Goal: Download file/media: Obtain a digital file from the website

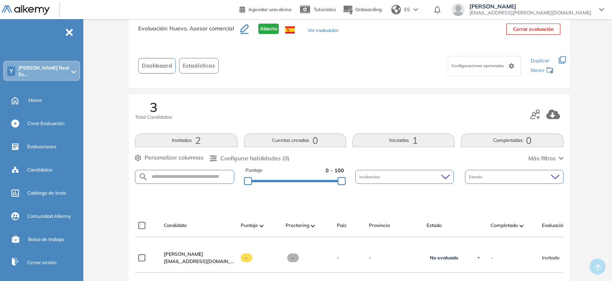
scroll to position [40, 0]
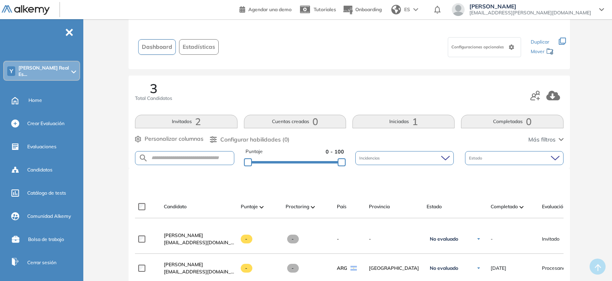
click at [415, 122] on span "1" at bounding box center [415, 122] width 6 height 0
click at [34, 76] on div "Y [PERSON_NAME] Real Es..." at bounding box center [41, 71] width 75 height 19
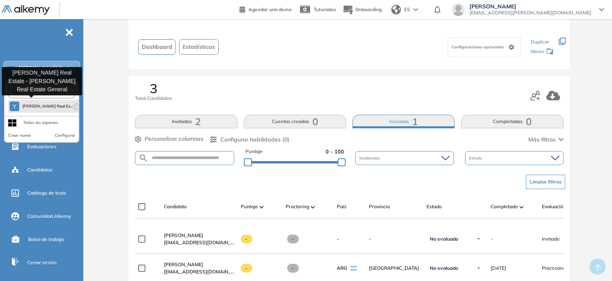
click at [34, 103] on span "[PERSON_NAME] Real Es..." at bounding box center [46, 106] width 48 height 6
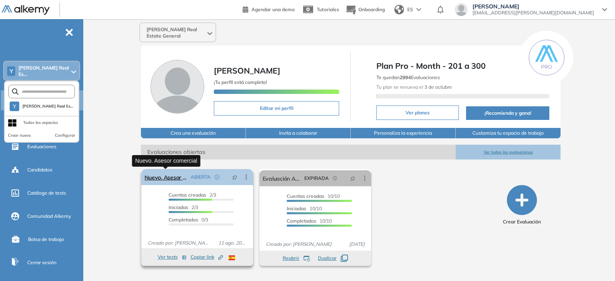
click at [178, 178] on link "Nuevo. Asesor comercial" at bounding box center [166, 177] width 43 height 16
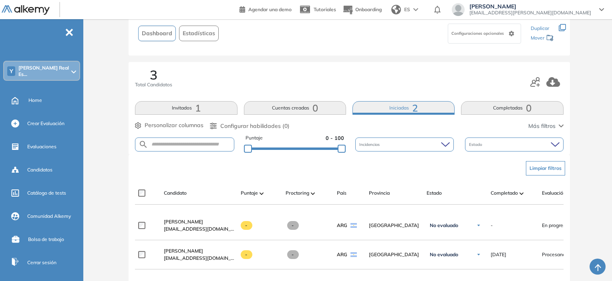
scroll to position [40, 0]
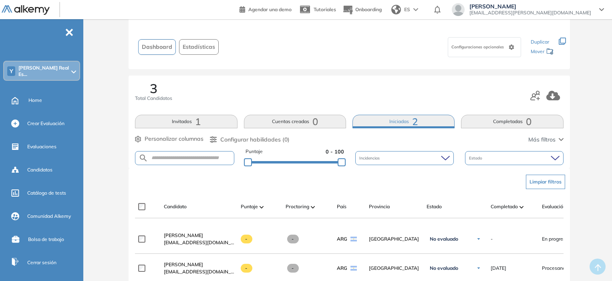
click at [402, 120] on button "Iniciadas 2" at bounding box center [403, 122] width 102 height 14
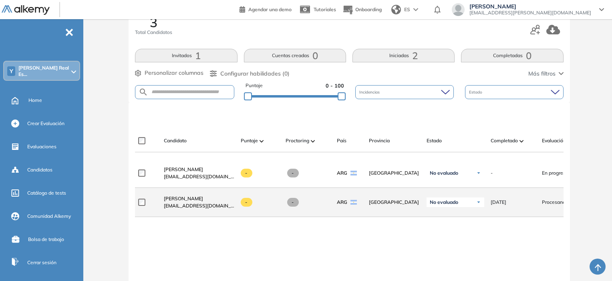
scroll to position [120, 0]
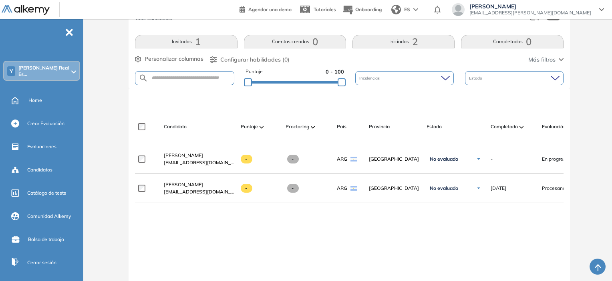
click at [179, 44] on button "Invitados 1" at bounding box center [186, 42] width 102 height 14
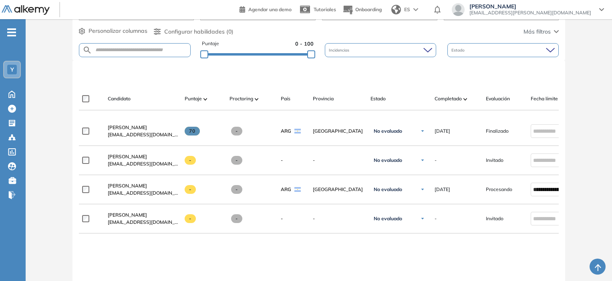
scroll to position [160, 0]
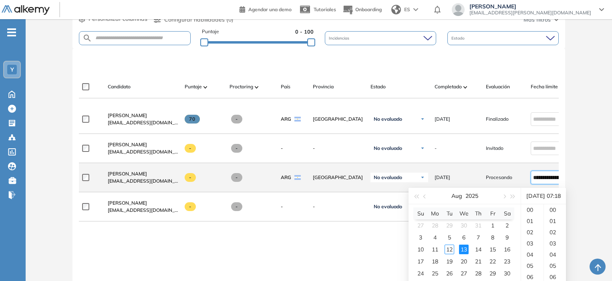
click at [546, 180] on input "**********" at bounding box center [549, 177] width 33 height 9
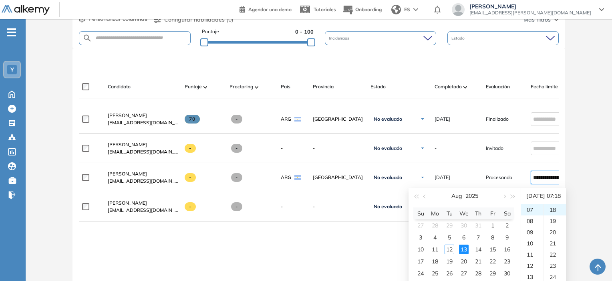
click at [596, 167] on div "Evaluación : Nuevo. Asesor comercial Abierta Ver evaluación Cerrar evaluación D…" at bounding box center [319, 127] width 580 height 504
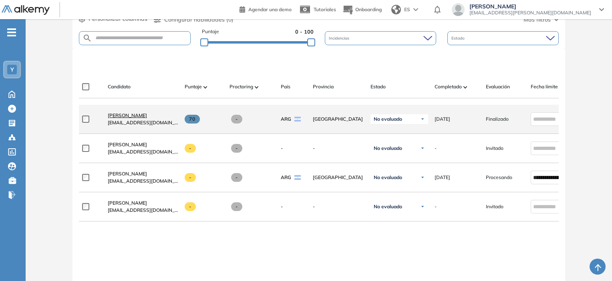
click at [134, 119] on span "[PERSON_NAME]" at bounding box center [127, 115] width 39 height 6
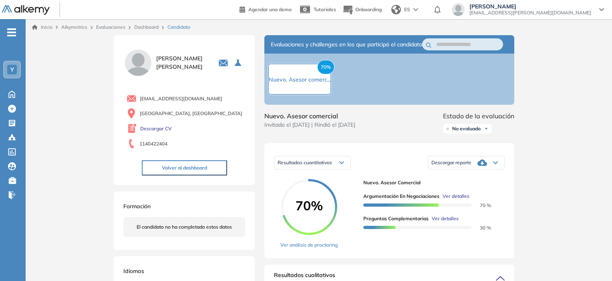
click at [455, 166] on span "Descargar reporte" at bounding box center [451, 163] width 40 height 6
click at [456, 179] on li "Descargar informe completo" at bounding box center [461, 175] width 59 height 8
click at [320, 166] on span "Resultados cuantitativos" at bounding box center [304, 163] width 54 height 6
click at [376, 153] on div "Resultados cuantitativos Resultados cuantitativos Resultados relativos Descarga…" at bounding box center [389, 200] width 250 height 115
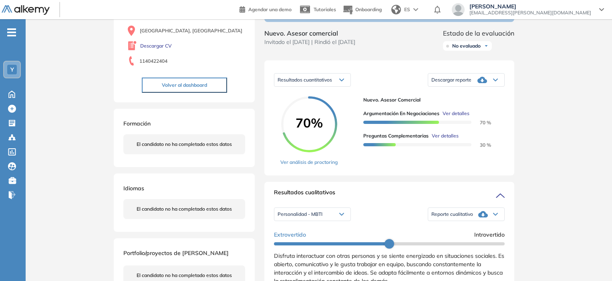
scroll to position [78, 0]
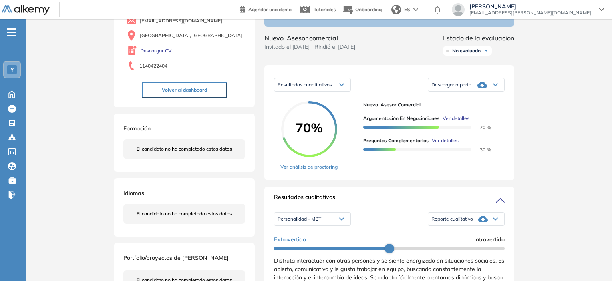
click at [338, 91] on div "Resultados cuantitativos" at bounding box center [312, 84] width 76 height 13
click at [367, 89] on div "Resultados cuantitativos Resultados cuantitativos Resultados relativos Descarga…" at bounding box center [389, 85] width 231 height 20
click at [329, 92] on div "Resultados cuantitativos Resultados cuantitativos Resultados relativos" at bounding box center [312, 85] width 77 height 14
click at [340, 86] on icon at bounding box center [341, 85] width 4 height 2
click at [317, 119] on span "Resultados relativos" at bounding box center [298, 116] width 41 height 6
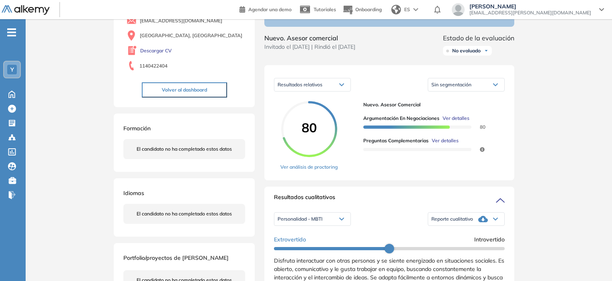
click at [339, 87] on div "Resultados relativos" at bounding box center [312, 84] width 76 height 13
click at [319, 105] on span "Resultados cuantitativos" at bounding box center [303, 102] width 50 height 6
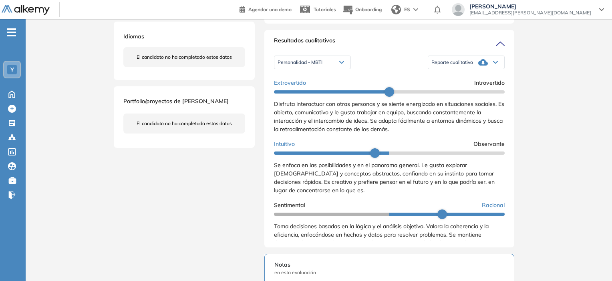
scroll to position [240, 0]
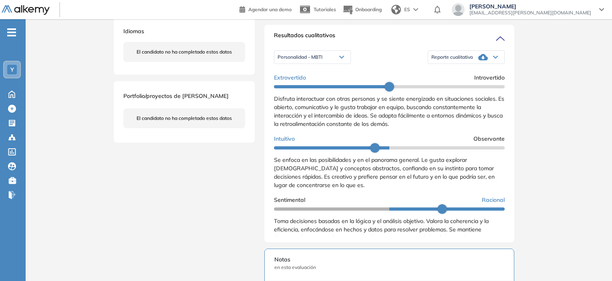
click at [330, 64] on div "Personalidad - MBTI" at bounding box center [312, 57] width 76 height 13
click at [333, 88] on li "Perfil de Habilidades Comerciales" at bounding box center [312, 84] width 69 height 8
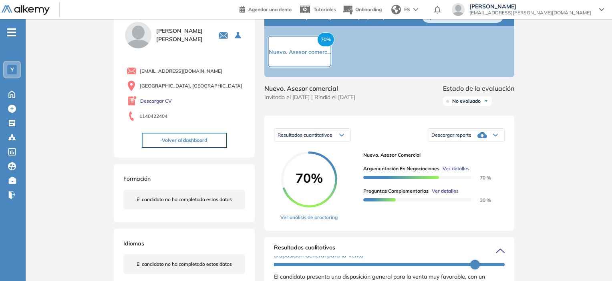
scroll to position [40, 0]
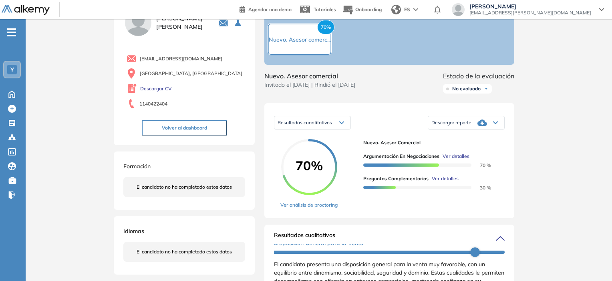
click at [340, 128] on div "Resultados cuantitativos" at bounding box center [312, 123] width 76 height 13
click at [309, 157] on span "Resultados relativos" at bounding box center [298, 154] width 41 height 6
click at [323, 127] on div "Resultados relativos" at bounding box center [312, 123] width 76 height 13
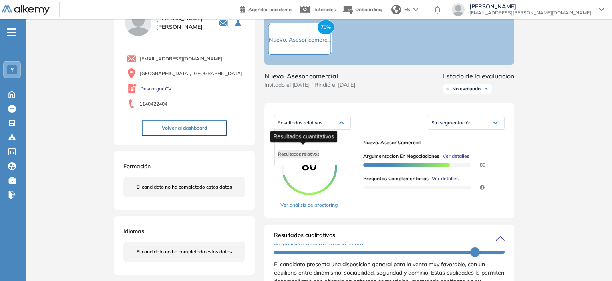
click at [314, 143] on span "Resultados cuantitativos" at bounding box center [303, 140] width 50 height 6
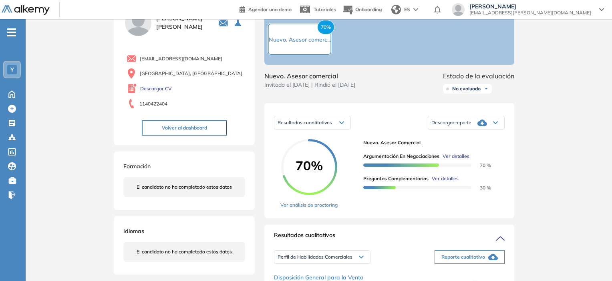
click at [478, 126] on icon at bounding box center [482, 123] width 10 height 6
click at [486, 154] on li "Descargar informe resumido" at bounding box center [462, 150] width 60 height 8
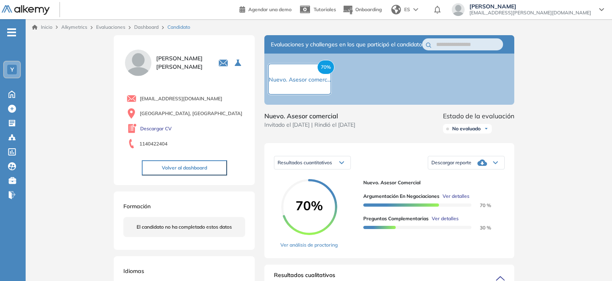
click at [473, 171] on div "Descargar reporte" at bounding box center [466, 163] width 76 height 16
click at [468, 194] on li "Descargar informe resumido" at bounding box center [462, 190] width 60 height 8
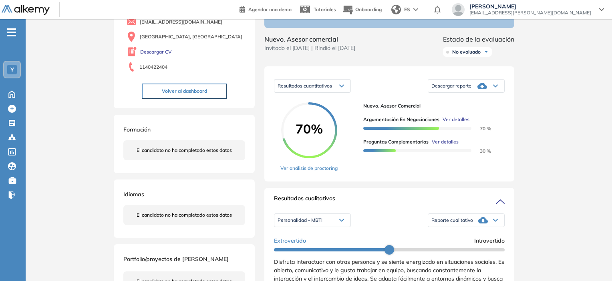
scroll to position [200, 0]
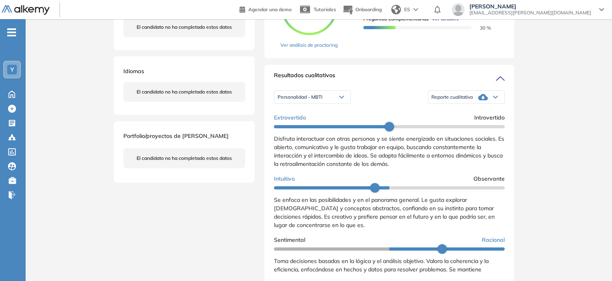
click at [461, 101] on div "Reporte cualitativo" at bounding box center [466, 97] width 76 height 16
click at [329, 102] on div "Personalidad - MBTI" at bounding box center [312, 97] width 76 height 13
click at [315, 114] on li "Personalidad - MBTI" at bounding box center [299, 110] width 42 height 8
click at [466, 105] on div "Reporte cualitativo" at bounding box center [466, 97] width 76 height 16
click at [471, 114] on li "Reporte con Afinidad AI" at bounding box center [456, 110] width 49 height 8
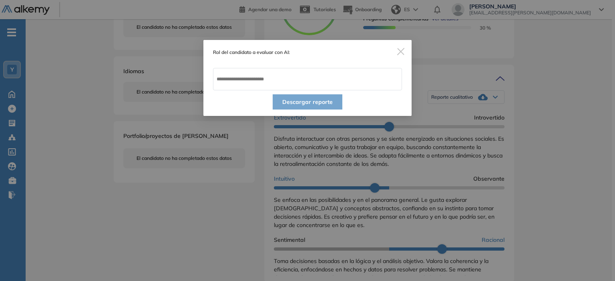
click at [404, 50] on img "Close" at bounding box center [400, 51] width 7 height 7
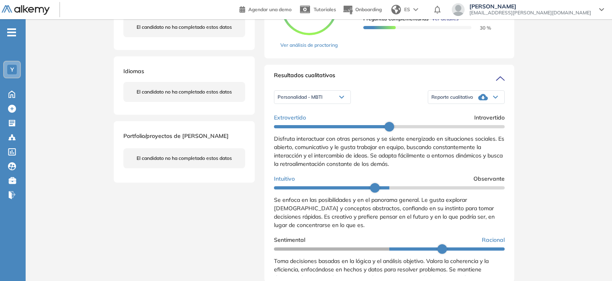
click at [470, 105] on div "Reporte cualitativo" at bounding box center [466, 97] width 76 height 16
click at [463, 128] on li "Reporte sin Afinidad AI" at bounding box center [455, 124] width 47 height 8
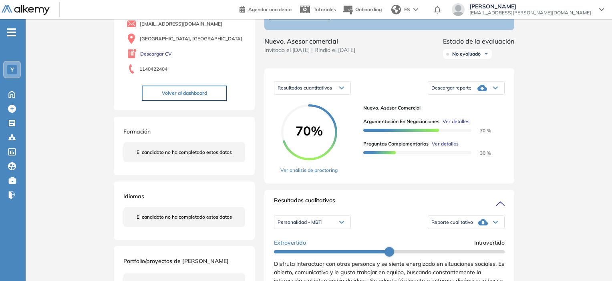
scroll to position [0, 0]
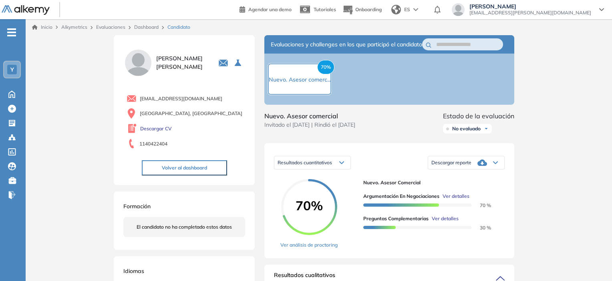
click at [48, 24] on link "Inicio" at bounding box center [42, 27] width 20 height 7
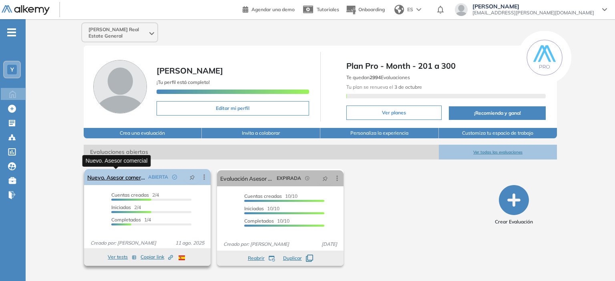
click at [139, 177] on link "Nuevo. Asesor comercial" at bounding box center [116, 177] width 58 height 16
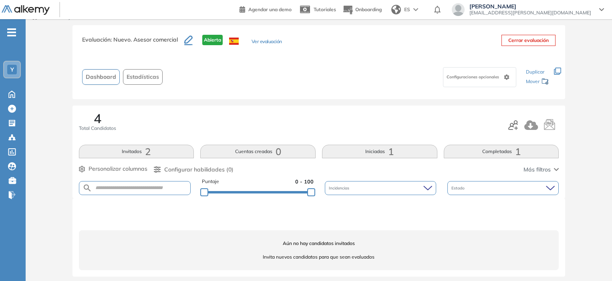
scroll to position [14, 0]
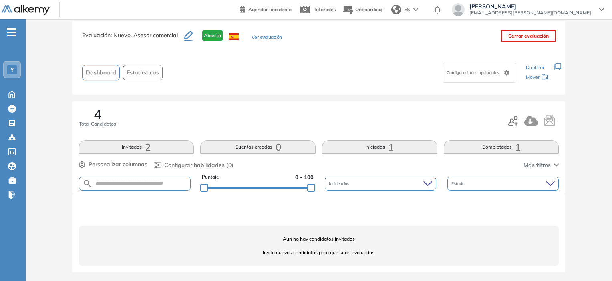
click at [471, 143] on button "Completadas 1" at bounding box center [501, 148] width 115 height 14
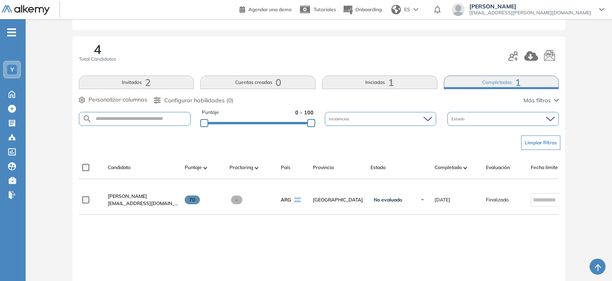
scroll to position [40, 0]
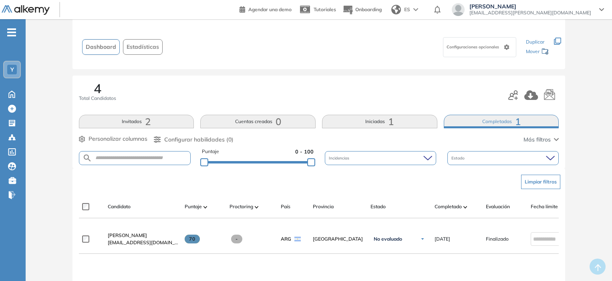
click at [157, 121] on button "Invitados 2" at bounding box center [136, 122] width 115 height 14
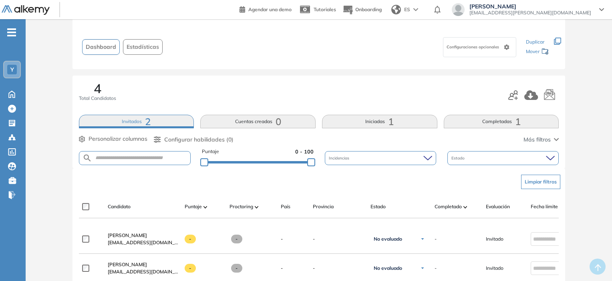
click at [344, 117] on button "Iniciadas 1" at bounding box center [379, 122] width 115 height 14
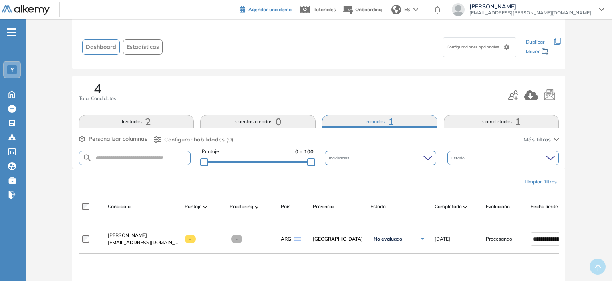
scroll to position [0, 0]
